Goal: Task Accomplishment & Management: Manage account settings

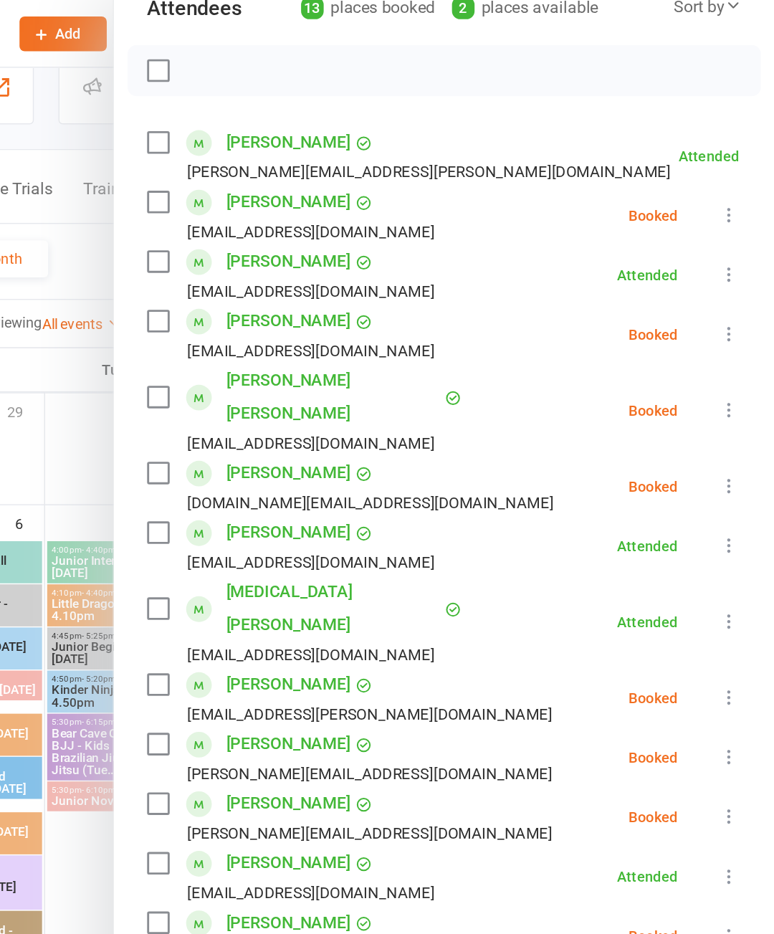
scroll to position [177, 0]
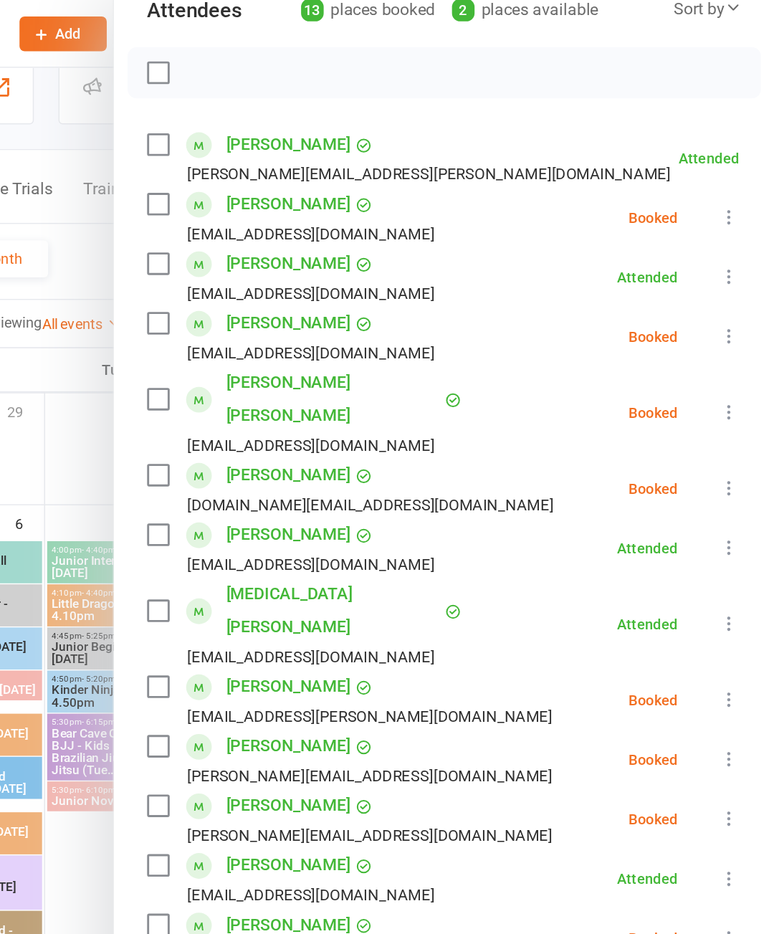
click at [736, 151] on icon at bounding box center [743, 152] width 14 height 14
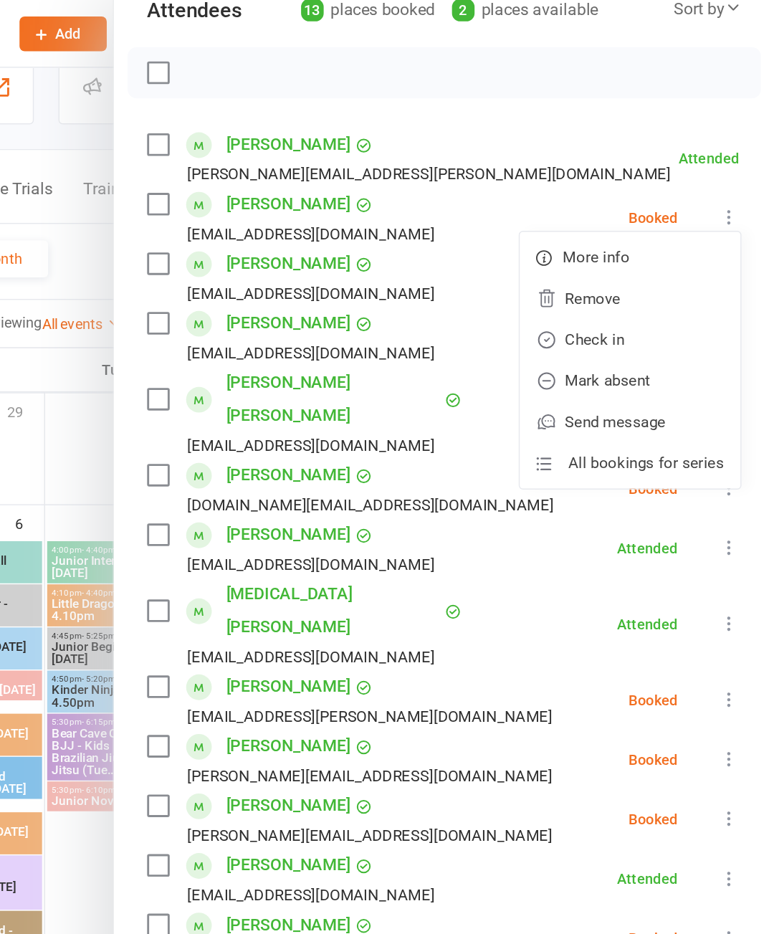
click at [597, 272] on link "Mark absent" at bounding box center [674, 266] width 154 height 29
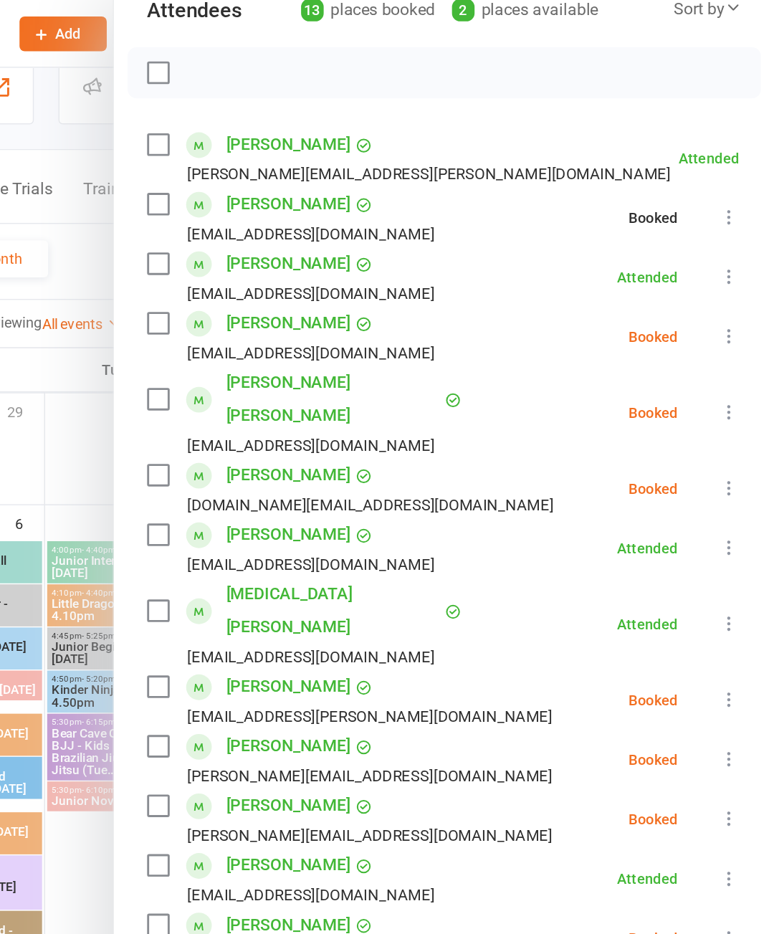
click at [734, 227] on button at bounding box center [742, 235] width 17 height 17
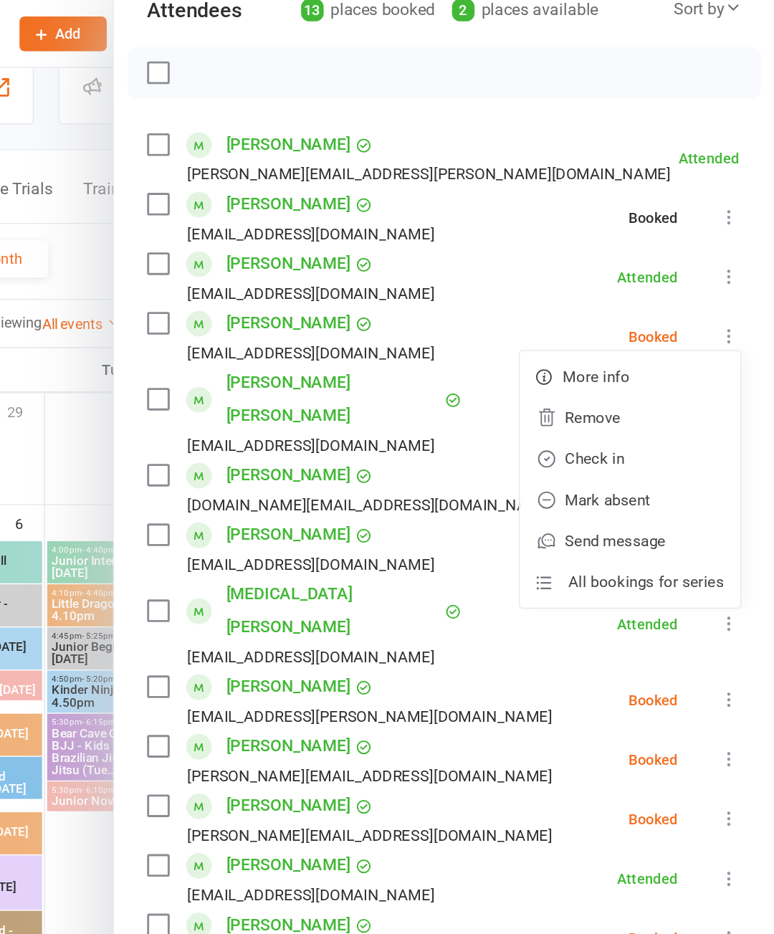
click at [597, 346] on link "Mark absent" at bounding box center [674, 349] width 154 height 29
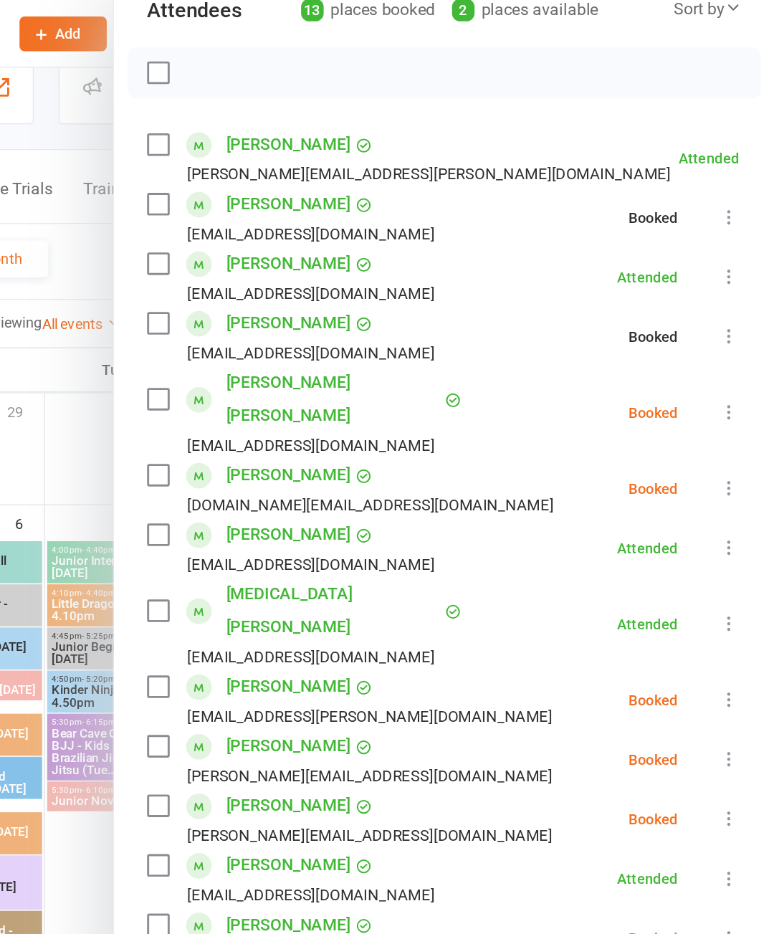
click at [736, 281] on icon at bounding box center [743, 288] width 14 height 14
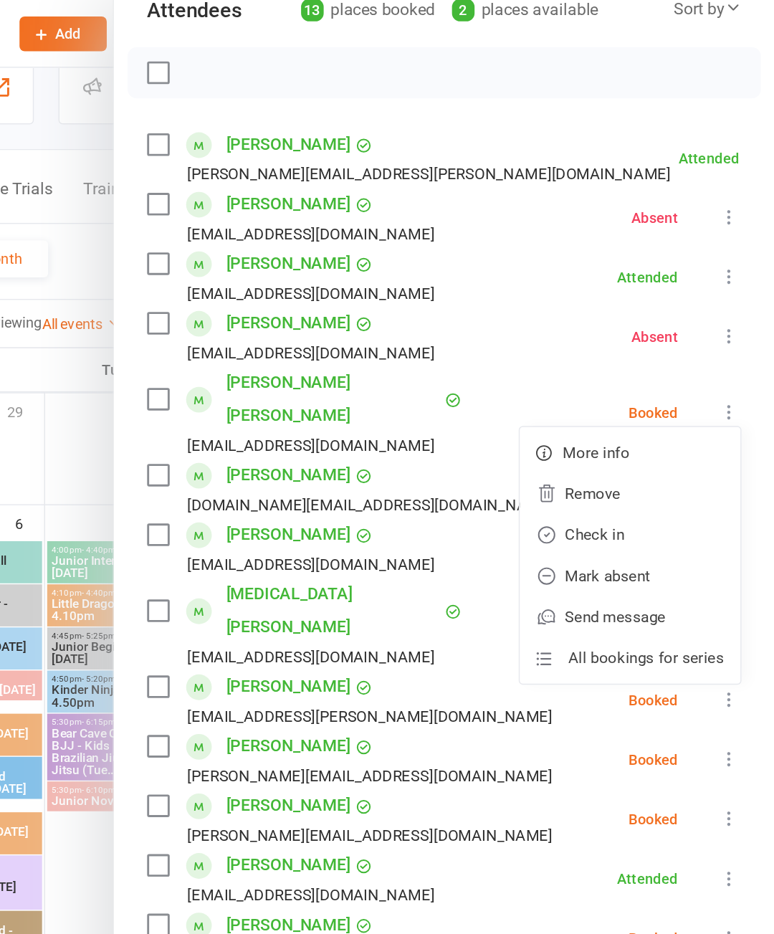
click at [597, 364] on link "Check in" at bounding box center [674, 373] width 154 height 29
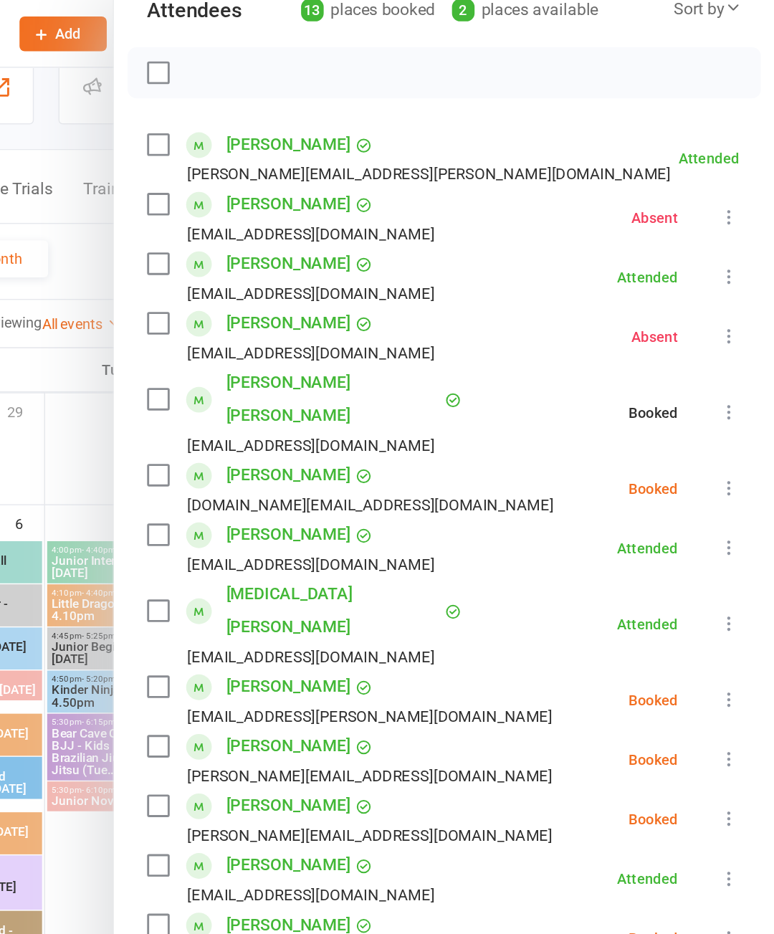
click at [736, 334] on icon at bounding box center [743, 341] width 14 height 14
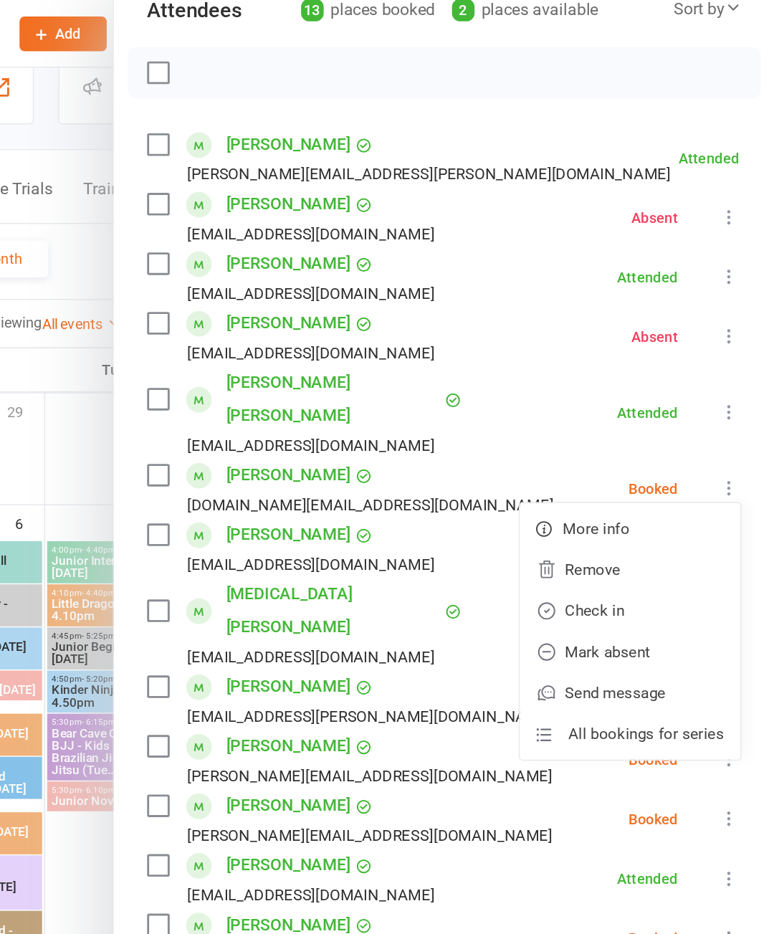
scroll to position [0, 0]
click at [597, 412] on link "Check in" at bounding box center [674, 426] width 154 height 29
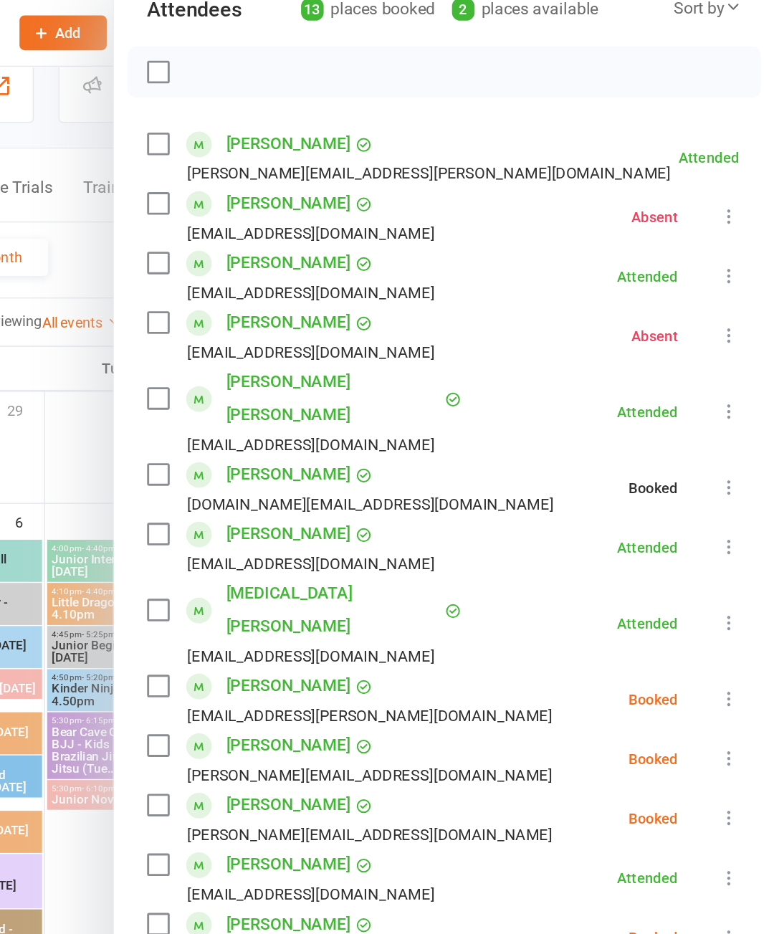
scroll to position [29, 0]
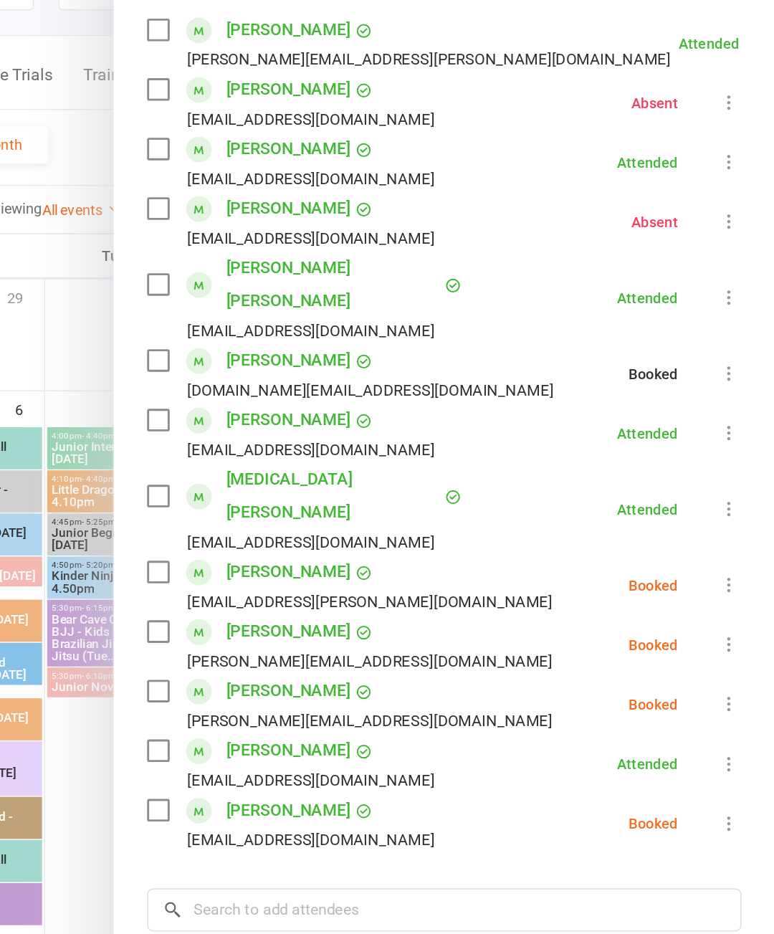
click at [734, 480] on button at bounding box center [742, 488] width 17 height 17
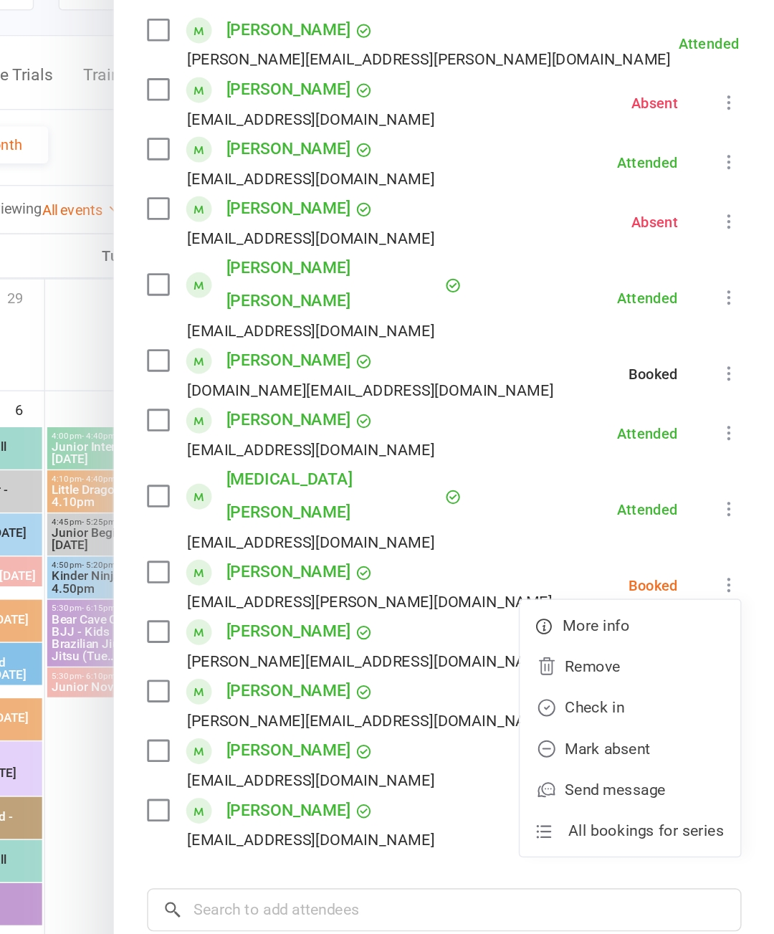
click at [597, 589] on link "Mark absent" at bounding box center [674, 603] width 154 height 29
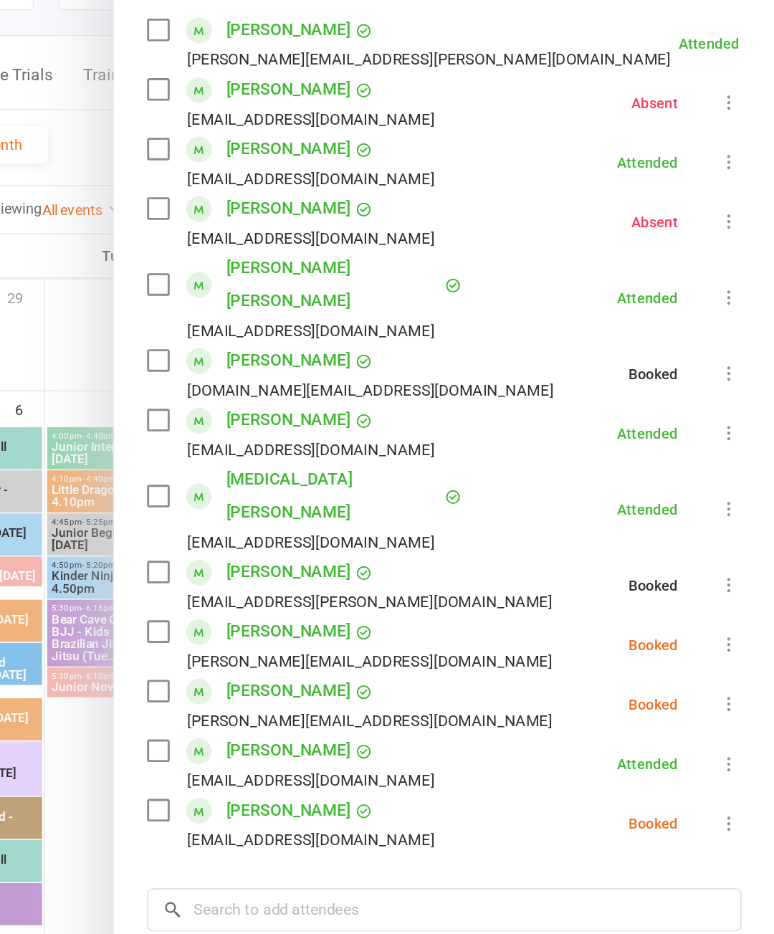
click at [736, 523] on icon at bounding box center [743, 530] width 14 height 14
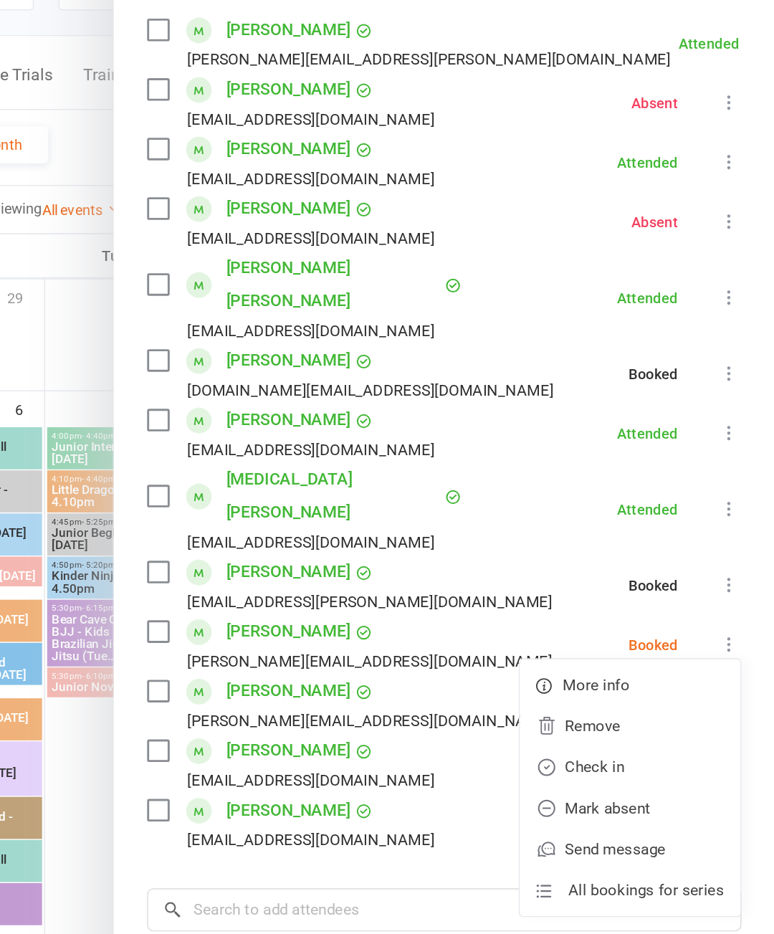
click at [597, 602] on link "Check in" at bounding box center [674, 616] width 154 height 29
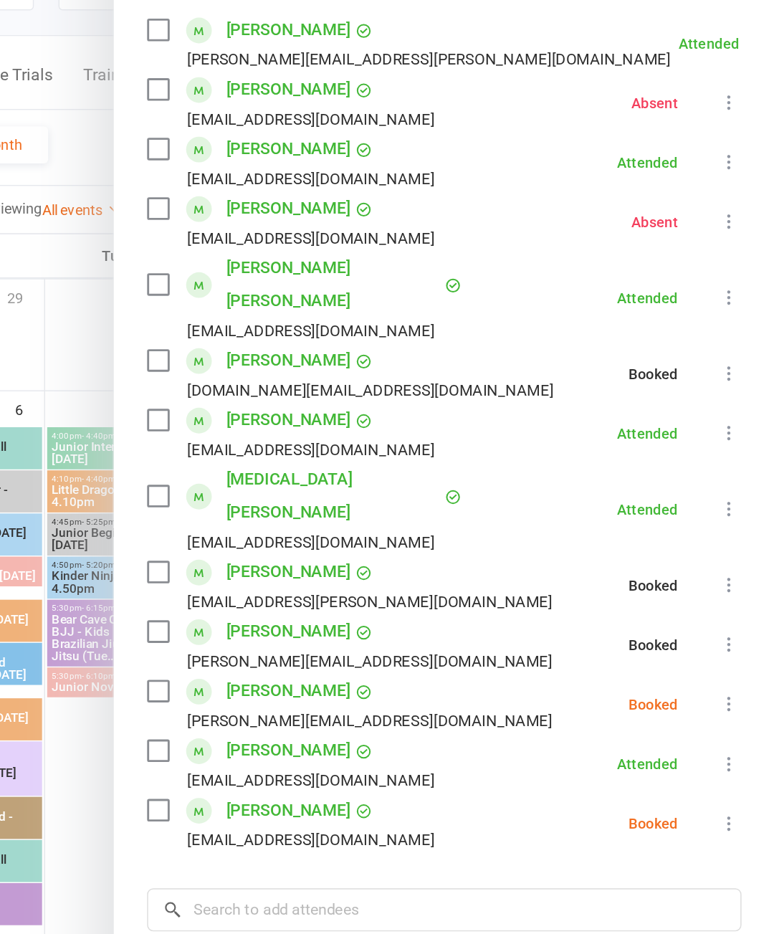
click at [736, 565] on icon at bounding box center [743, 572] width 14 height 14
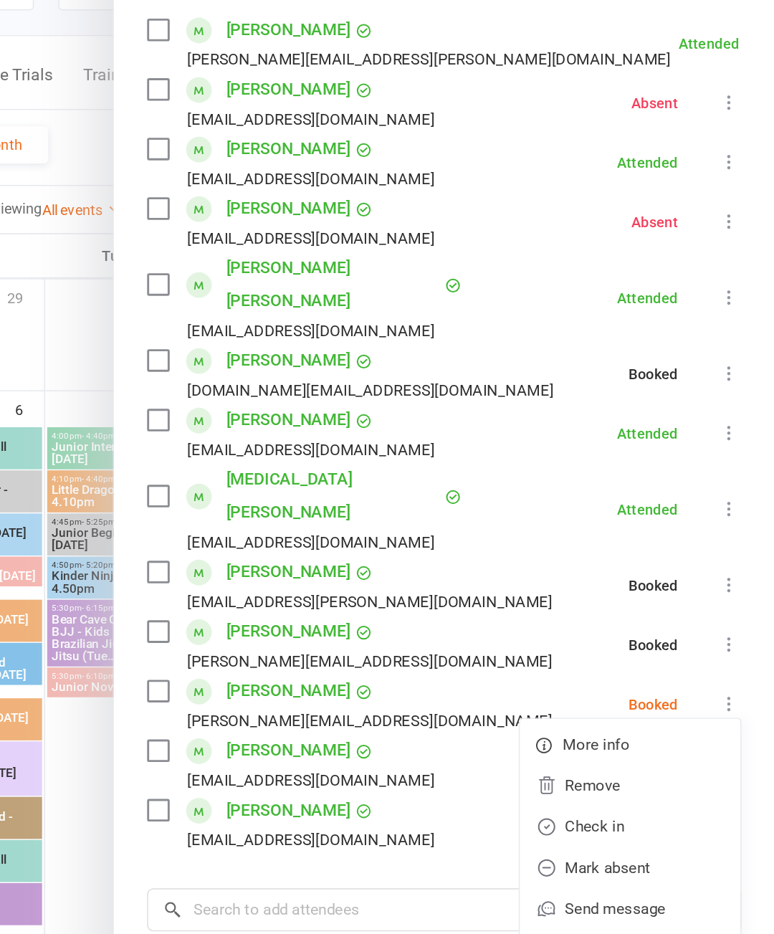
click at [597, 643] on link "Check in" at bounding box center [674, 657] width 154 height 29
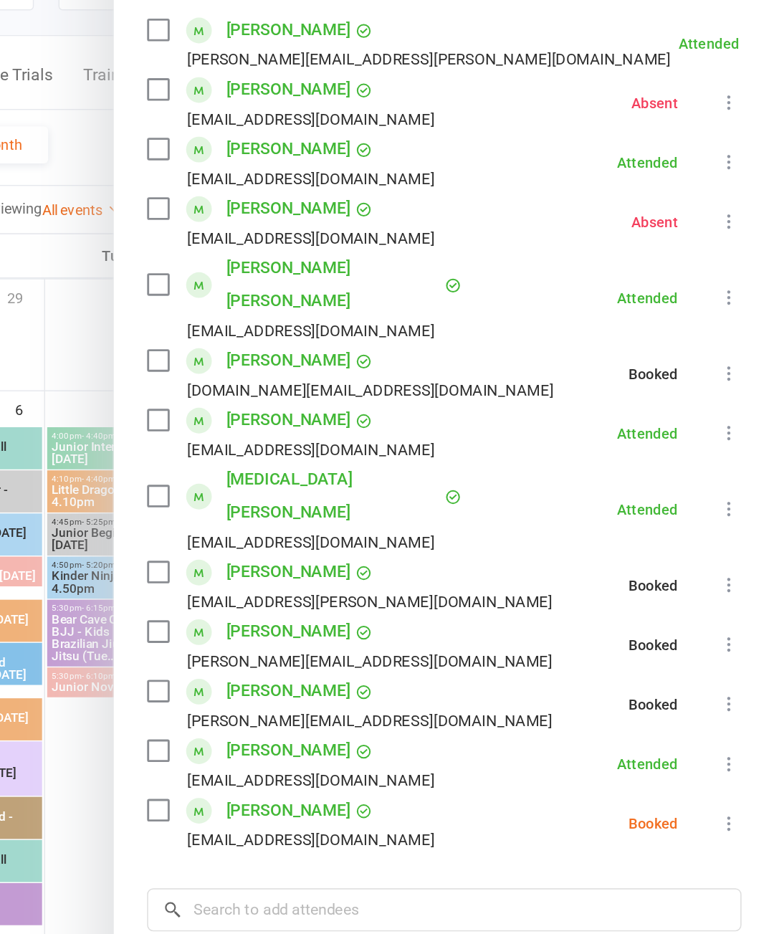
click at [736, 648] on icon at bounding box center [743, 655] width 14 height 14
click at [597, 726] on link "Check in" at bounding box center [674, 740] width 154 height 29
click at [152, 578] on div at bounding box center [463, 467] width 622 height 934
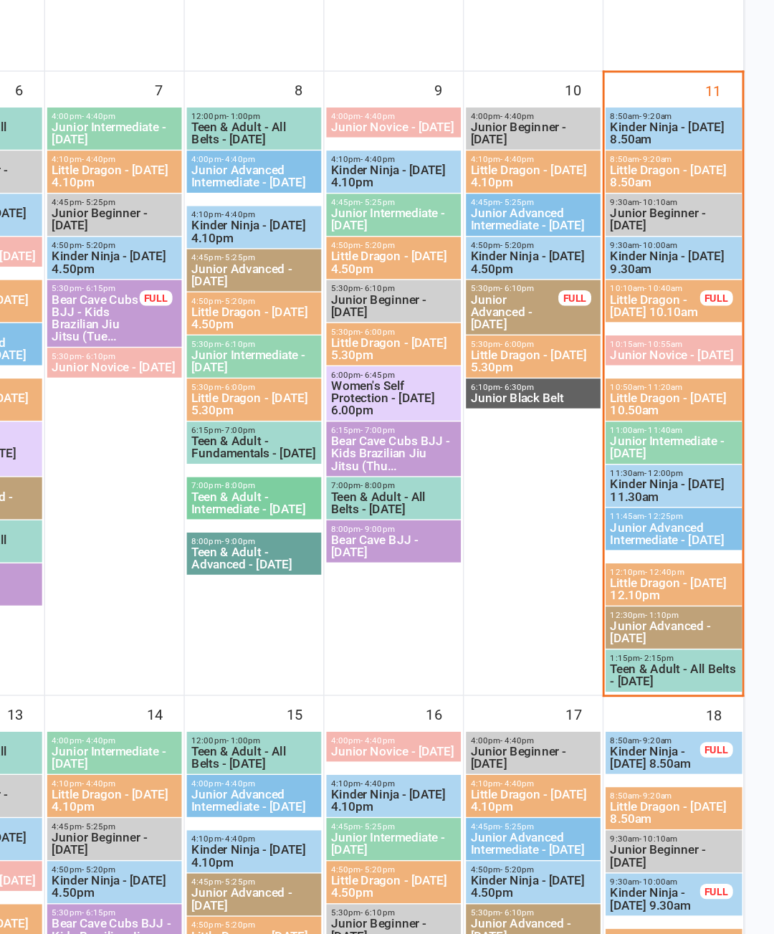
scroll to position [96, 0]
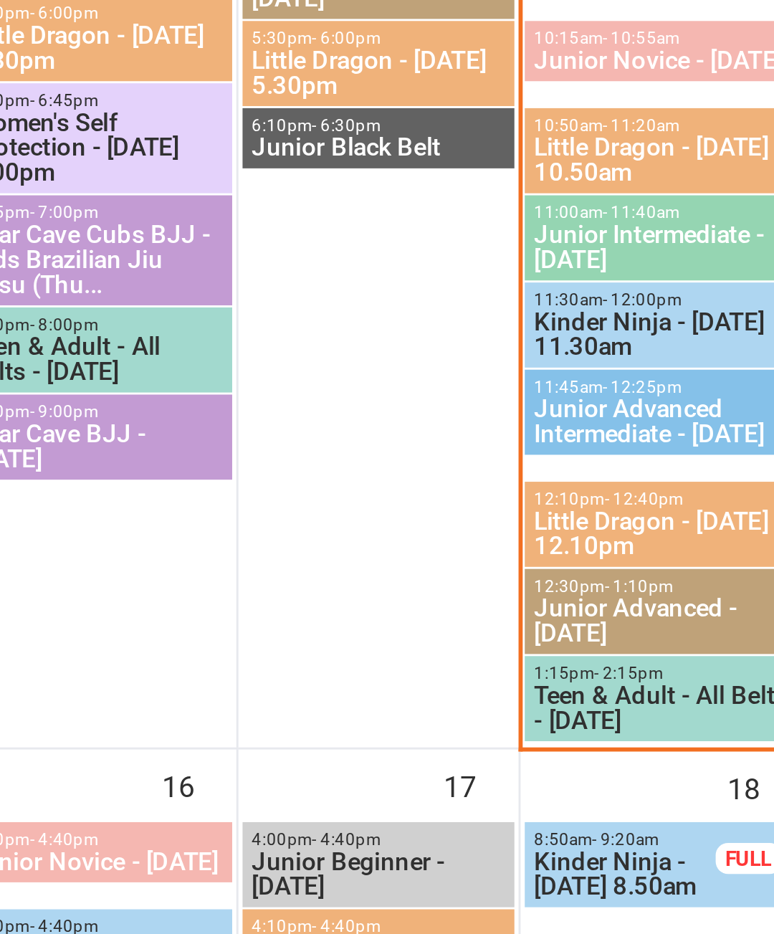
click at [660, 640] on span "Little Dragon - [DATE] 12.10pm" at bounding box center [705, 648] width 90 height 17
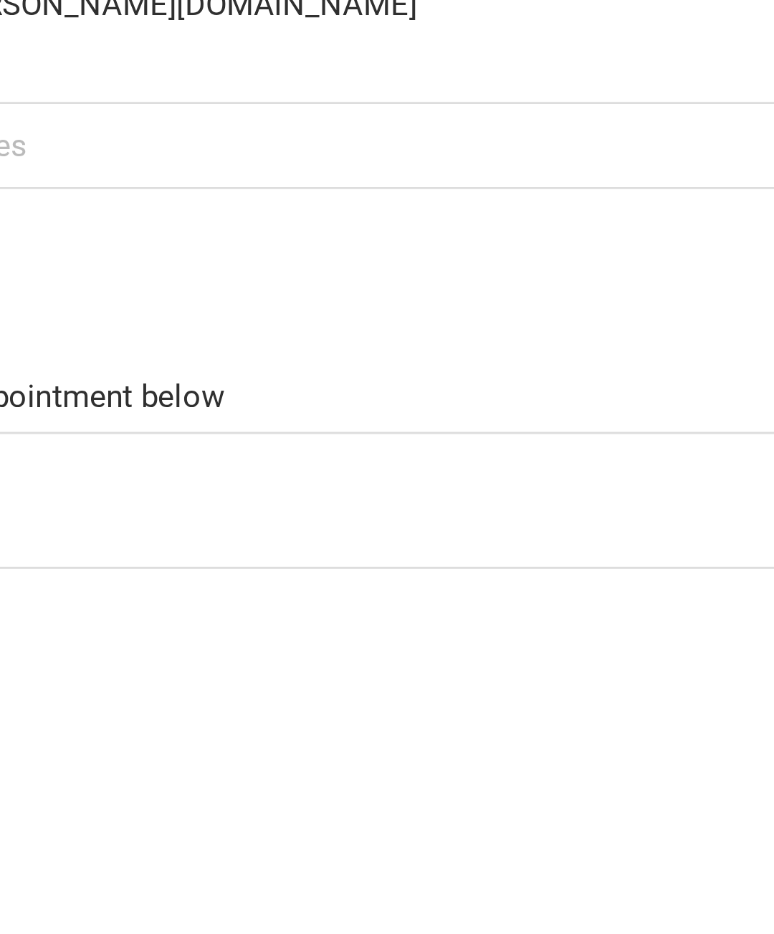
scroll to position [181, 0]
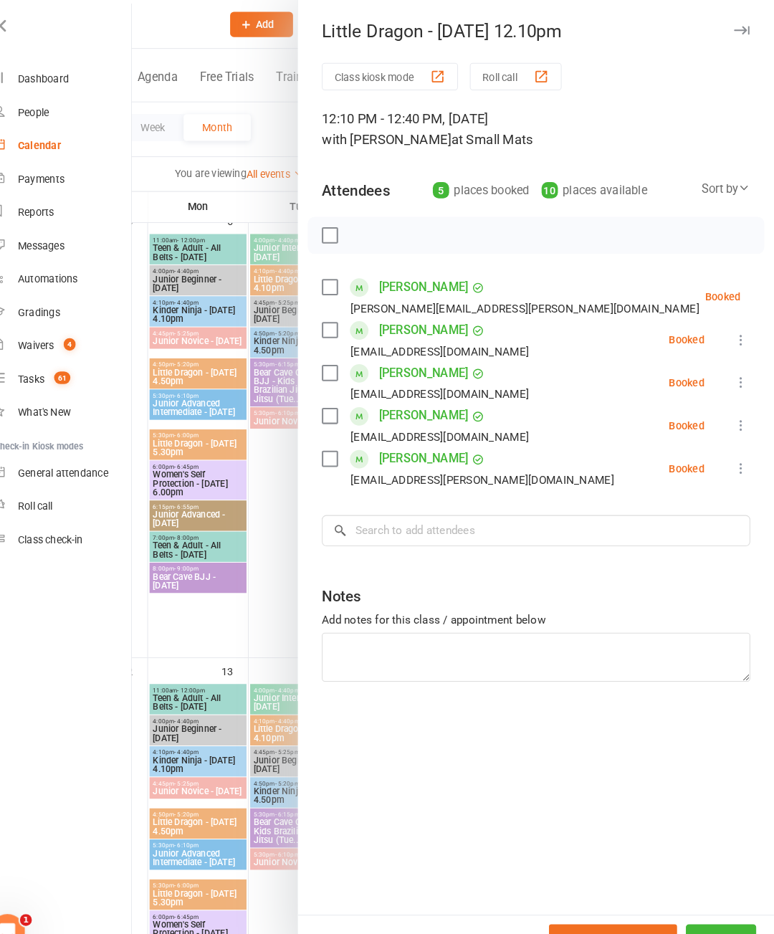
click at [736, 326] on icon at bounding box center [743, 329] width 14 height 14
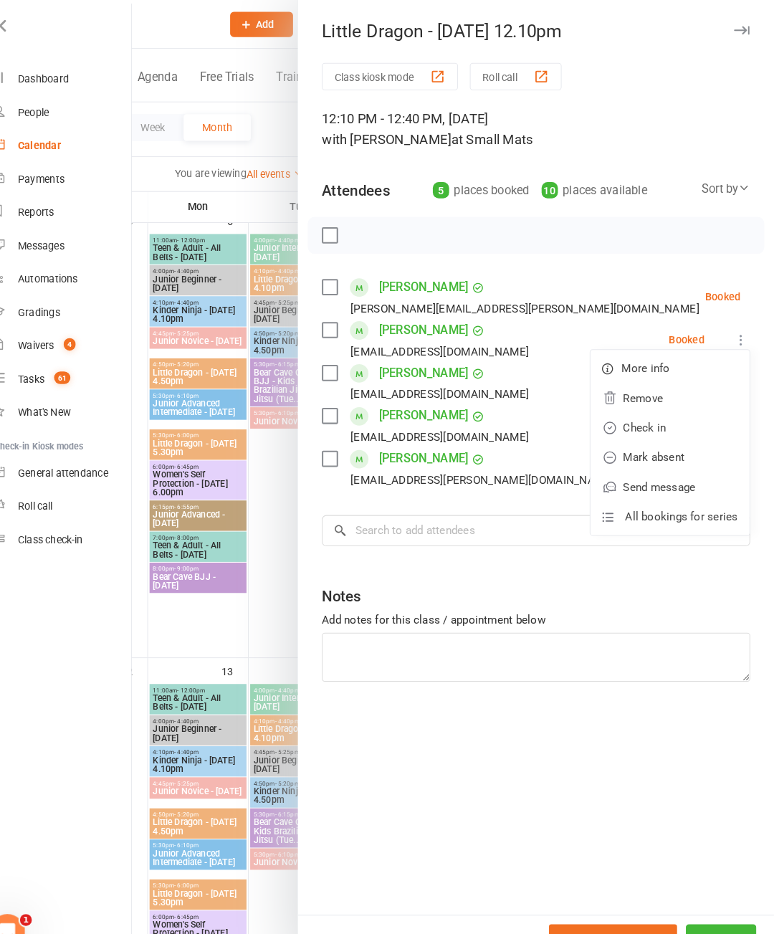
click at [645, 408] on link "Check in" at bounding box center [674, 414] width 154 height 29
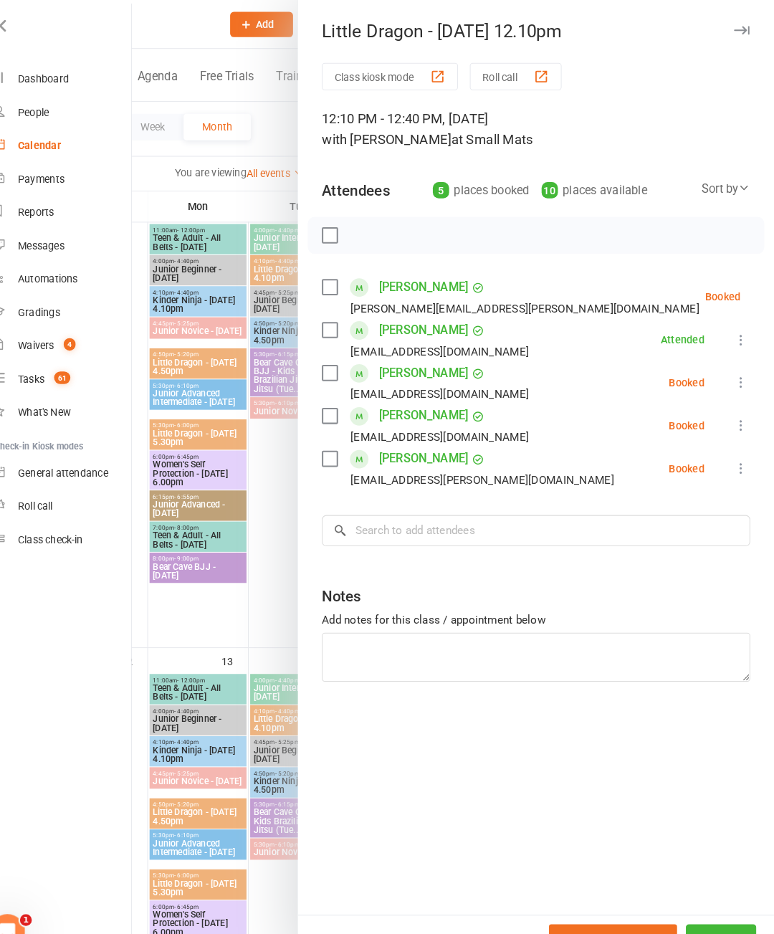
scroll to position [222, 0]
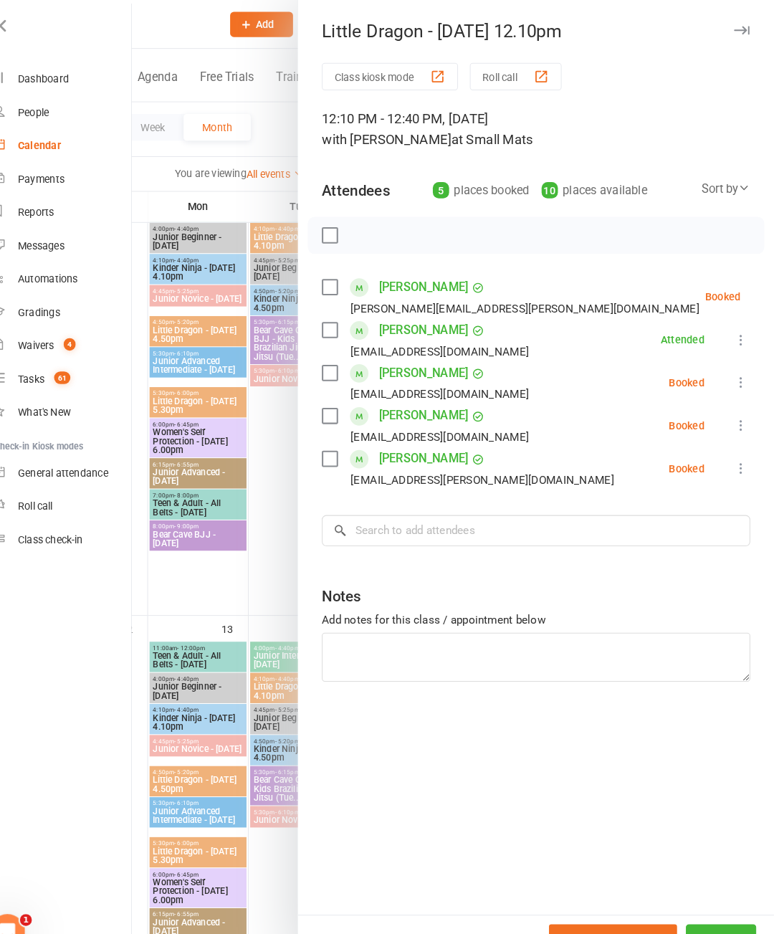
click at [736, 410] on icon at bounding box center [743, 412] width 14 height 14
click at [637, 500] on link "Check in" at bounding box center [674, 497] width 154 height 29
